Goal: Communication & Community: Answer question/provide support

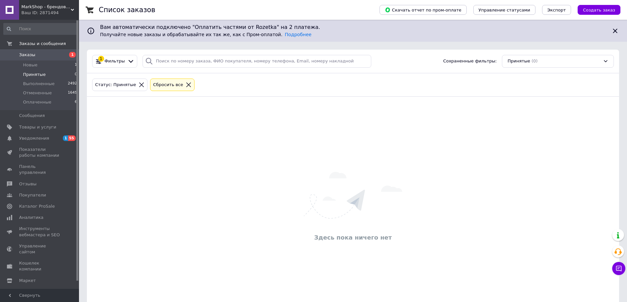
click at [619, 268] on icon at bounding box center [618, 269] width 7 height 7
click at [619, 265] on button "Чат с покупателем" at bounding box center [618, 268] width 13 height 13
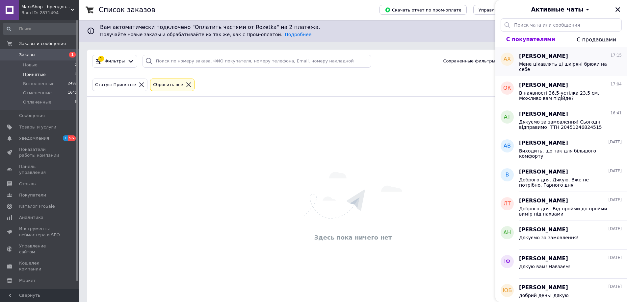
click at [554, 63] on span "Мене цікавлять ці шкіряні брюки на себе" at bounding box center [565, 67] width 93 height 11
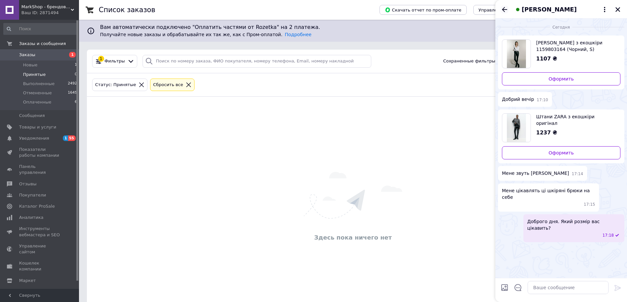
click at [502, 9] on icon "Назад" at bounding box center [504, 10] width 8 height 8
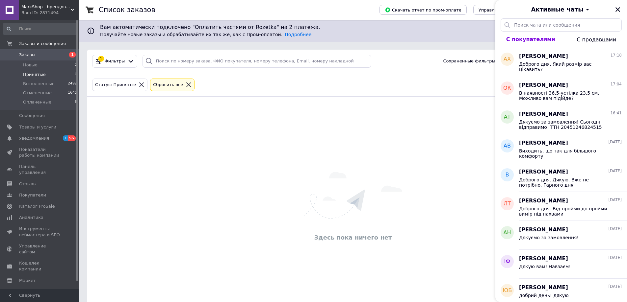
click at [622, 8] on div "Активные чаты" at bounding box center [561, 9] width 132 height 18
click at [619, 8] on icon "Закрыть" at bounding box center [617, 9] width 5 height 5
